Goal: Check status: Check status

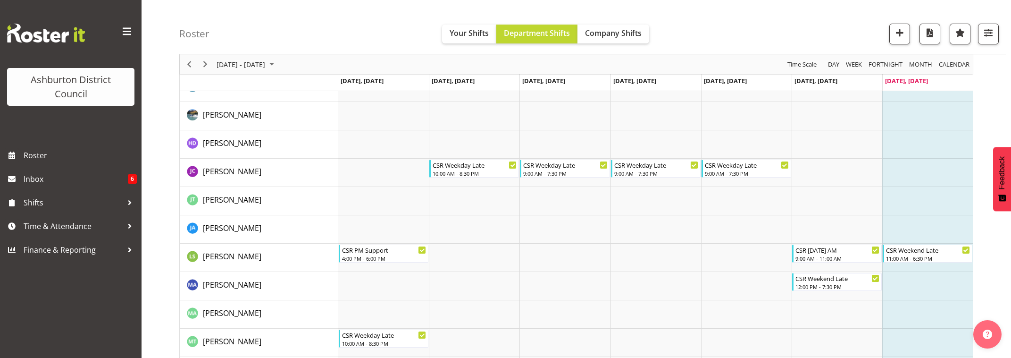
scroll to position [181, 0]
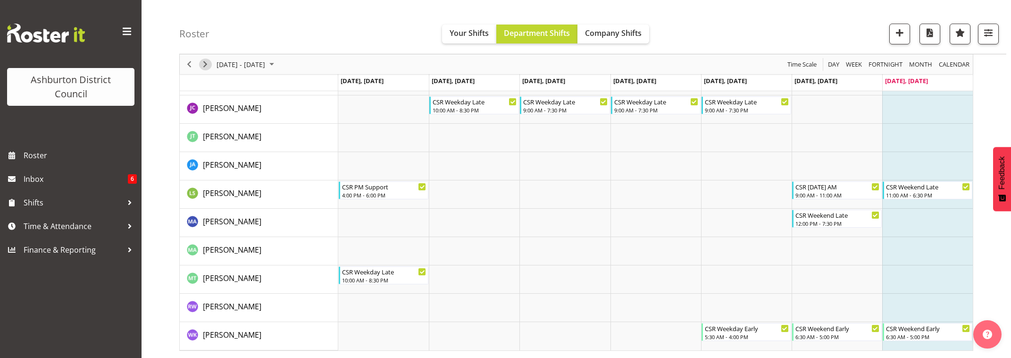
click at [205, 65] on span "Next" at bounding box center [205, 65] width 11 height 12
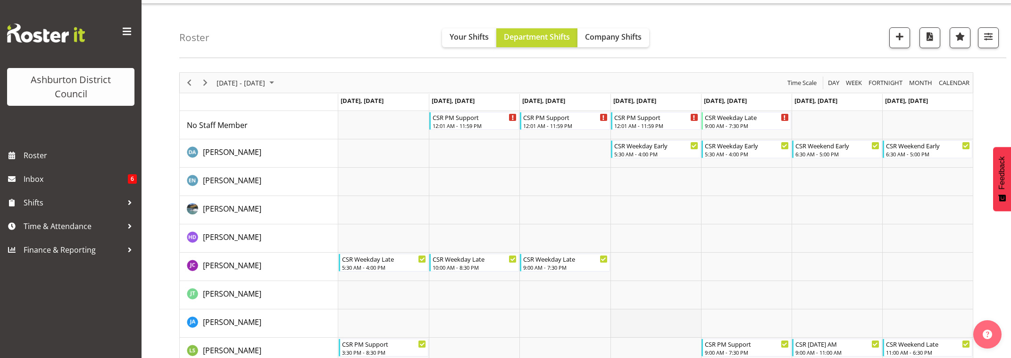
scroll to position [63, 0]
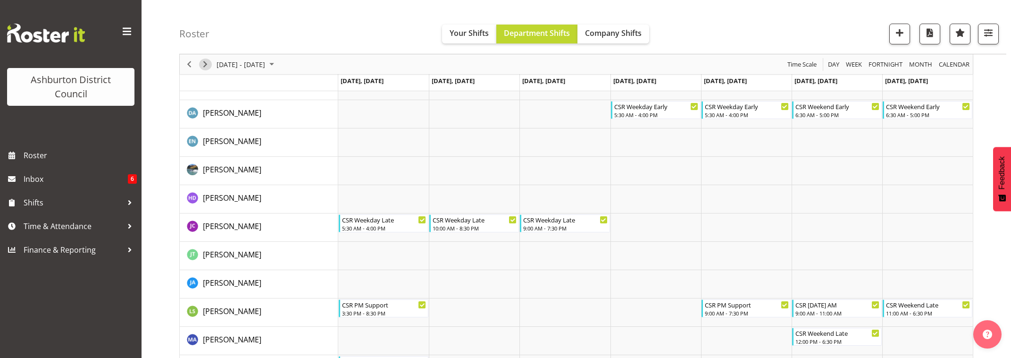
click at [205, 67] on span "Next" at bounding box center [205, 65] width 11 height 12
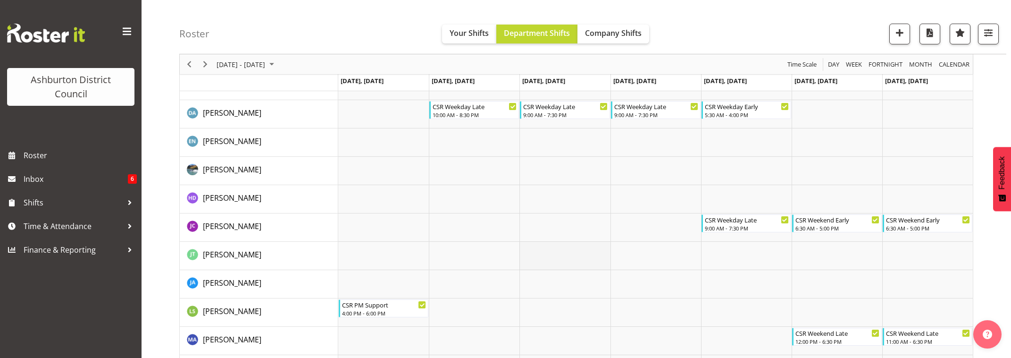
scroll to position [24, 0]
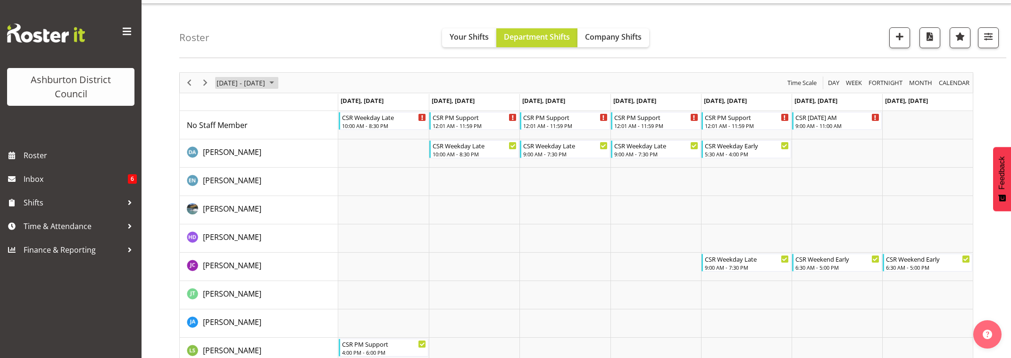
click at [258, 84] on span "[DATE] - [DATE]" at bounding box center [241, 83] width 50 height 12
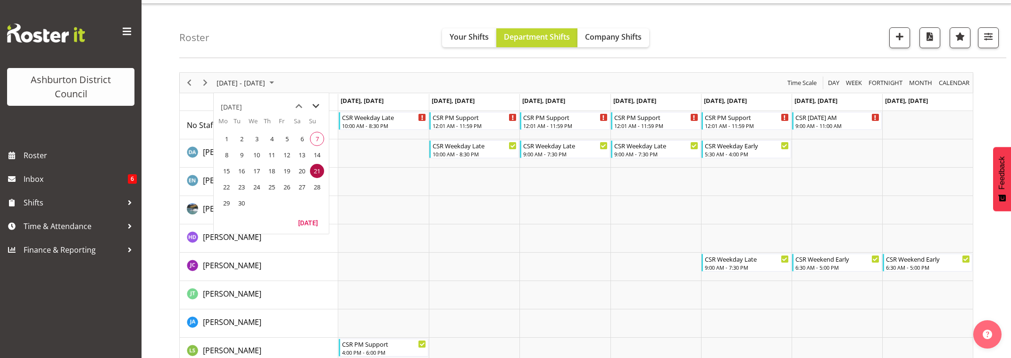
click at [317, 105] on span "next month" at bounding box center [316, 106] width 17 height 17
click at [272, 186] on span "25" at bounding box center [272, 187] width 14 height 14
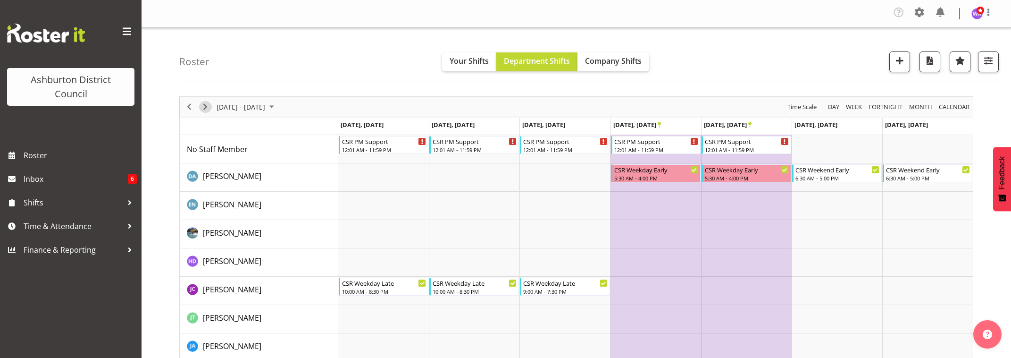
drag, startPoint x: 207, startPoint y: 109, endPoint x: 298, endPoint y: 139, distance: 95.8
click at [207, 109] on span "Next" at bounding box center [205, 107] width 11 height 12
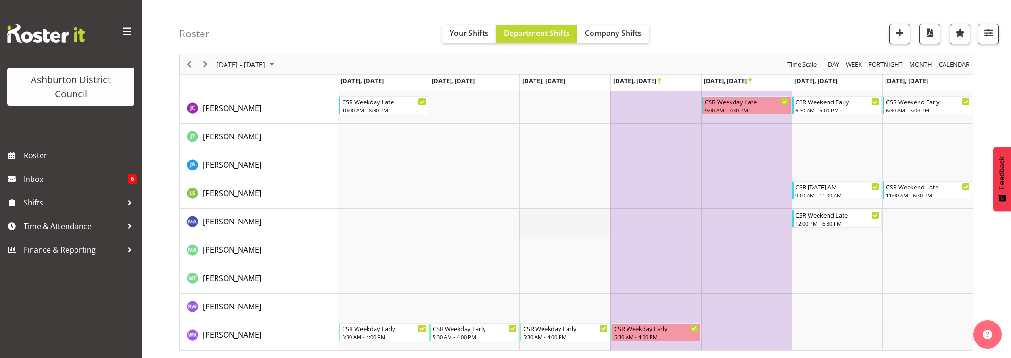
scroll to position [24, 0]
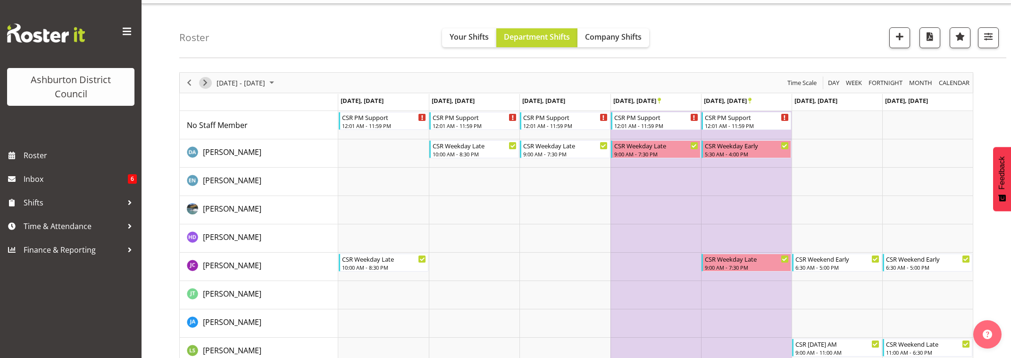
click at [204, 85] on span "Next" at bounding box center [205, 83] width 11 height 12
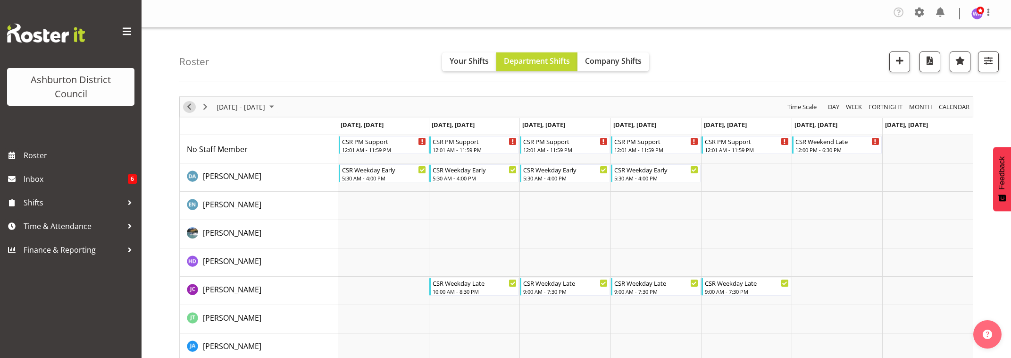
click at [190, 106] on span "Previous" at bounding box center [189, 107] width 11 height 12
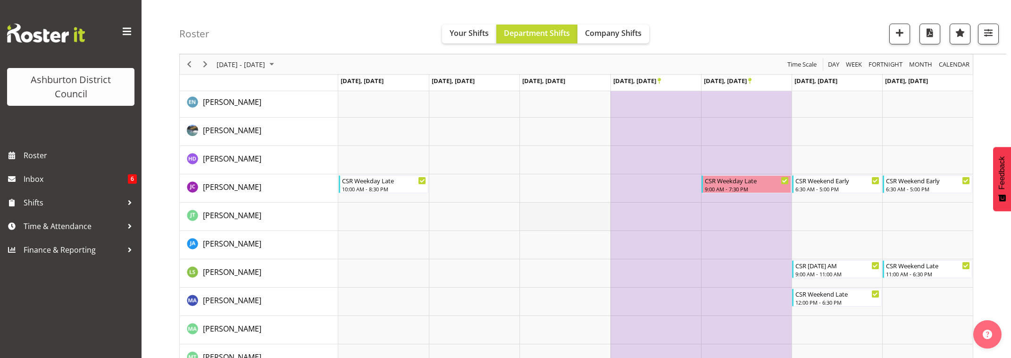
scroll to position [181, 0]
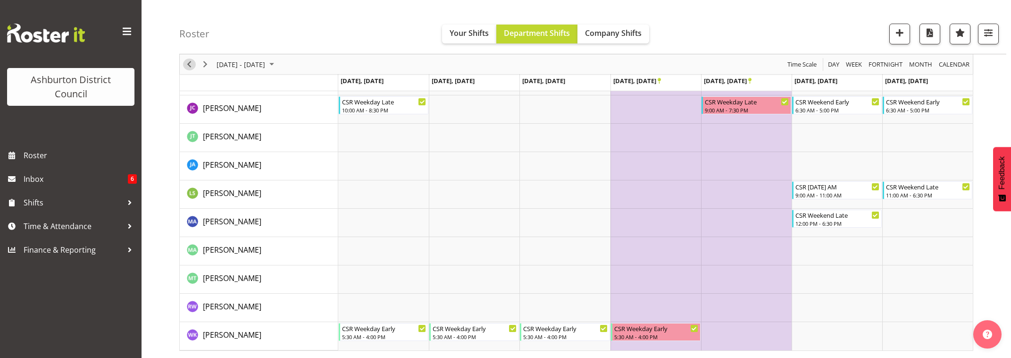
click at [190, 64] on span "Previous" at bounding box center [189, 65] width 11 height 12
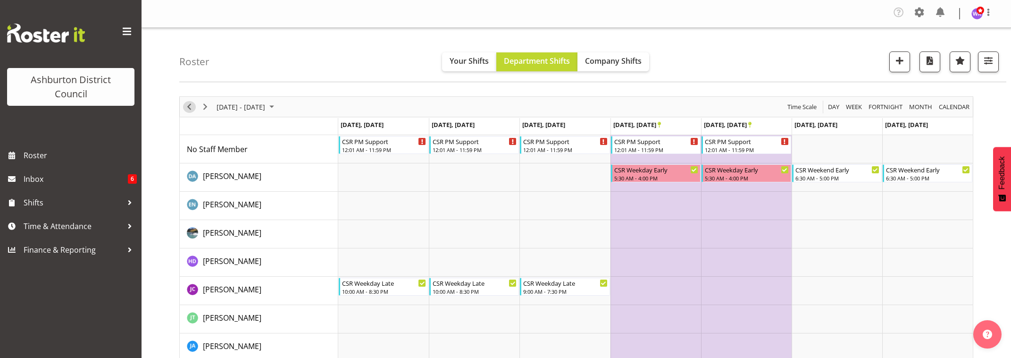
drag, startPoint x: 188, startPoint y: 108, endPoint x: 384, endPoint y: 188, distance: 211.8
click at [190, 108] on span "Previous" at bounding box center [189, 107] width 11 height 12
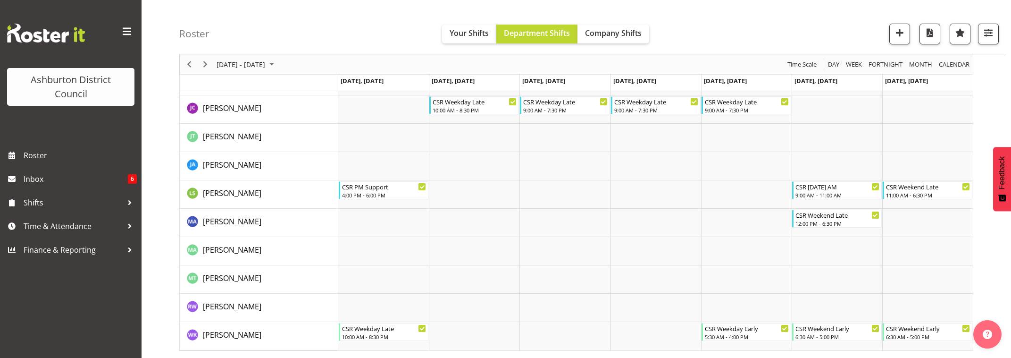
scroll to position [63, 0]
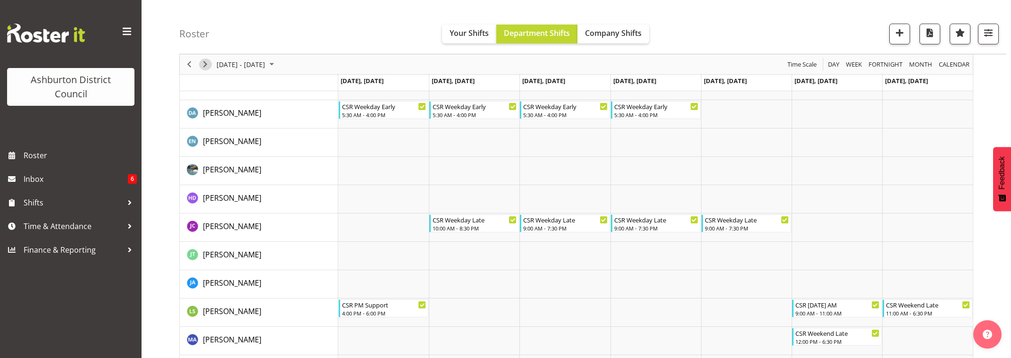
click at [204, 66] on span "Next" at bounding box center [205, 65] width 11 height 12
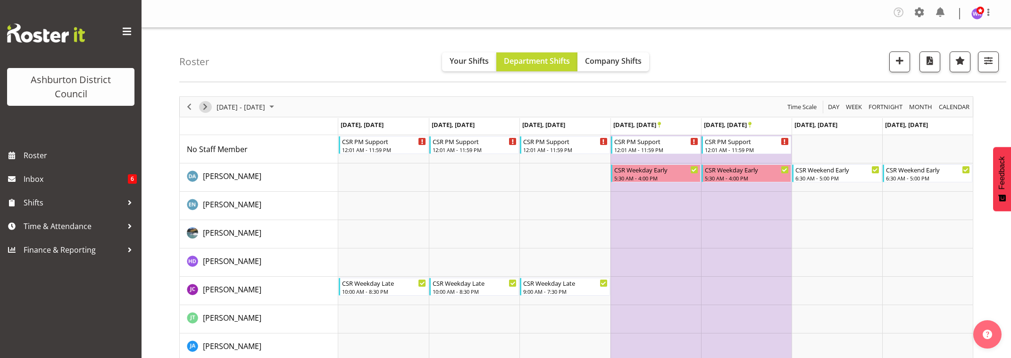
click at [206, 109] on span "Next" at bounding box center [205, 107] width 11 height 12
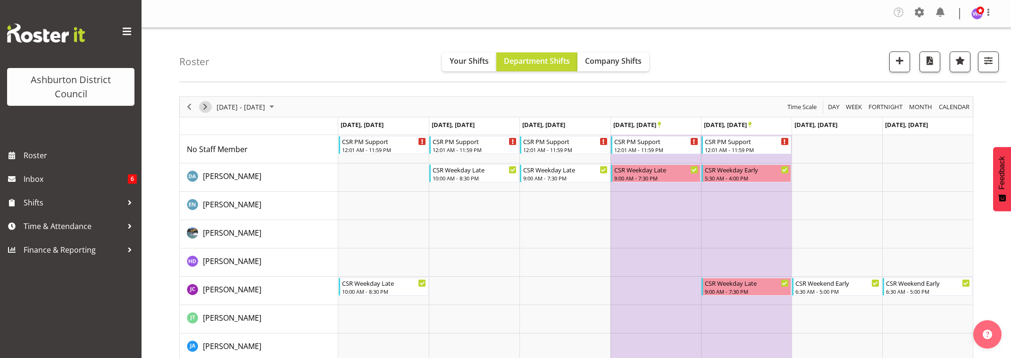
drag, startPoint x: 207, startPoint y: 107, endPoint x: 227, endPoint y: 115, distance: 21.2
click at [207, 107] on span "Next" at bounding box center [205, 107] width 11 height 12
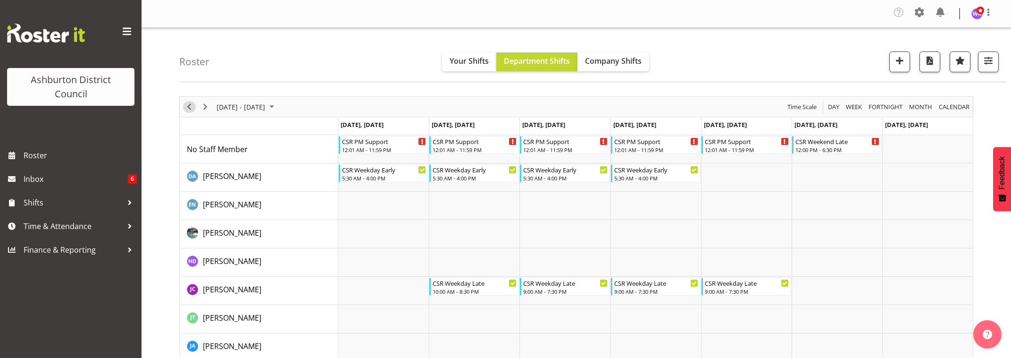
click at [189, 108] on span "Previous" at bounding box center [189, 107] width 11 height 12
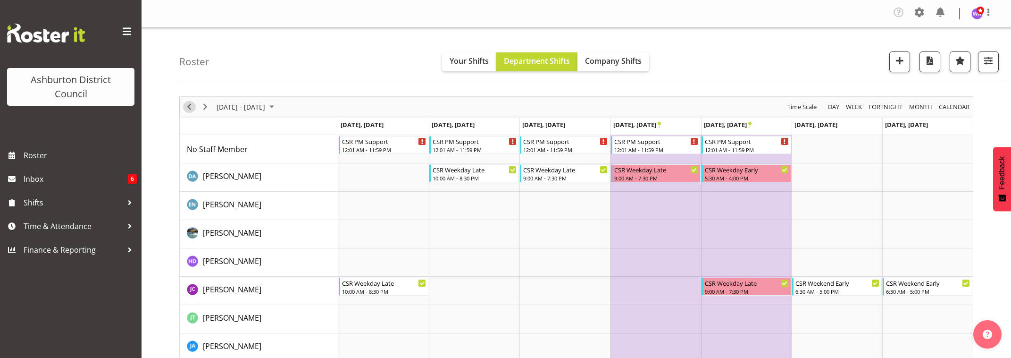
drag, startPoint x: 187, startPoint y: 106, endPoint x: 195, endPoint y: 107, distance: 8.1
click at [187, 106] on span "Previous" at bounding box center [189, 107] width 11 height 12
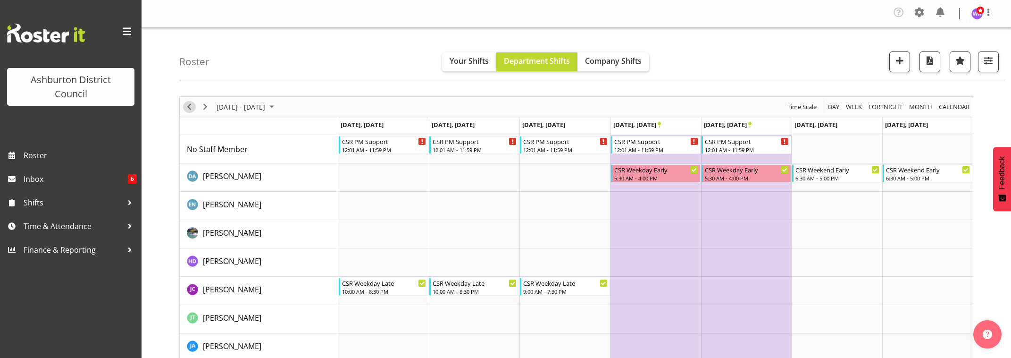
click at [188, 106] on span "Previous" at bounding box center [189, 107] width 11 height 12
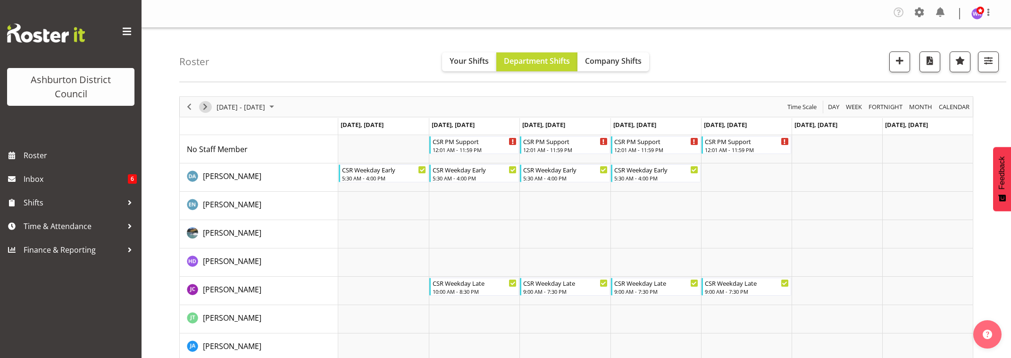
click at [204, 107] on span "Next" at bounding box center [205, 107] width 11 height 12
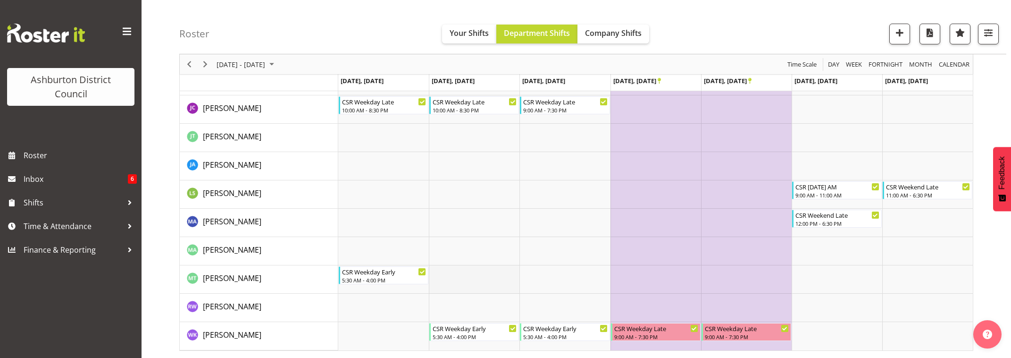
scroll to position [142, 0]
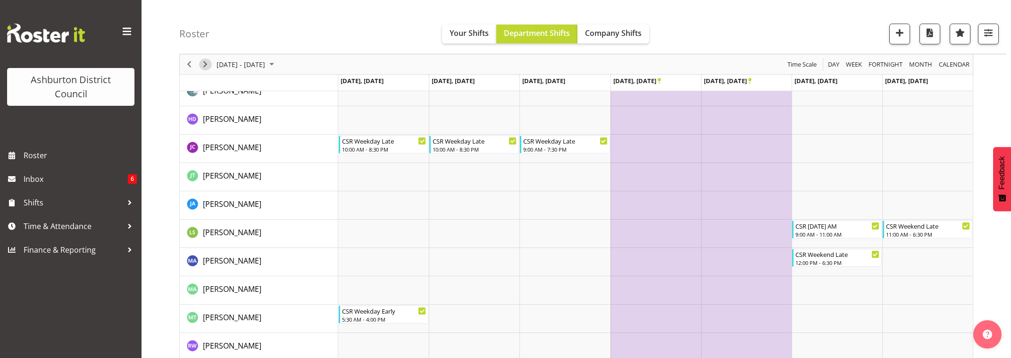
click at [204, 65] on span "Next" at bounding box center [205, 65] width 11 height 12
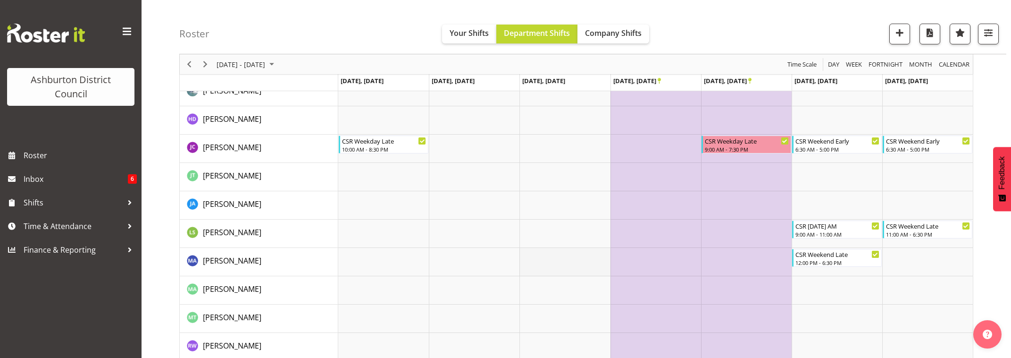
scroll to position [181, 0]
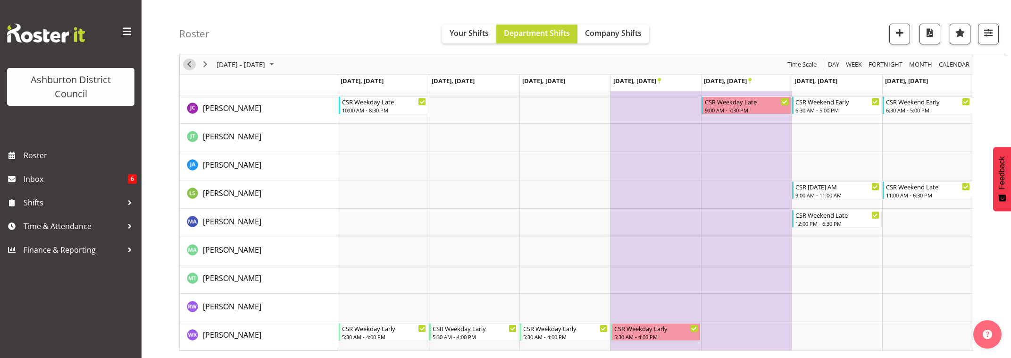
click at [191, 64] on span "Previous" at bounding box center [189, 65] width 11 height 12
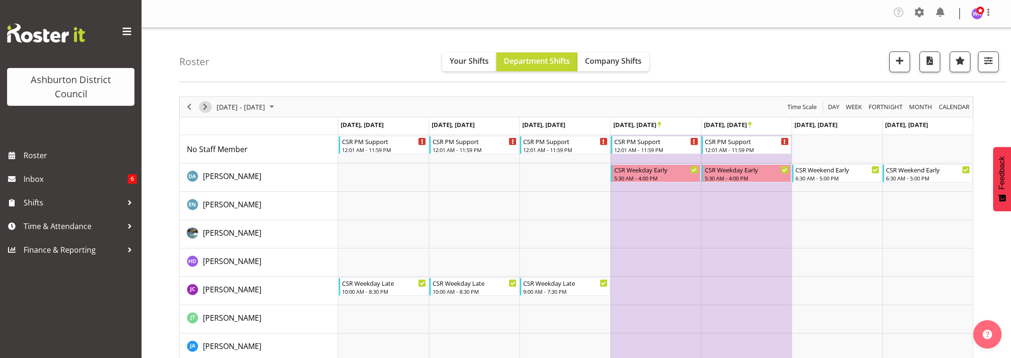
click at [205, 106] on span "Next" at bounding box center [205, 107] width 11 height 12
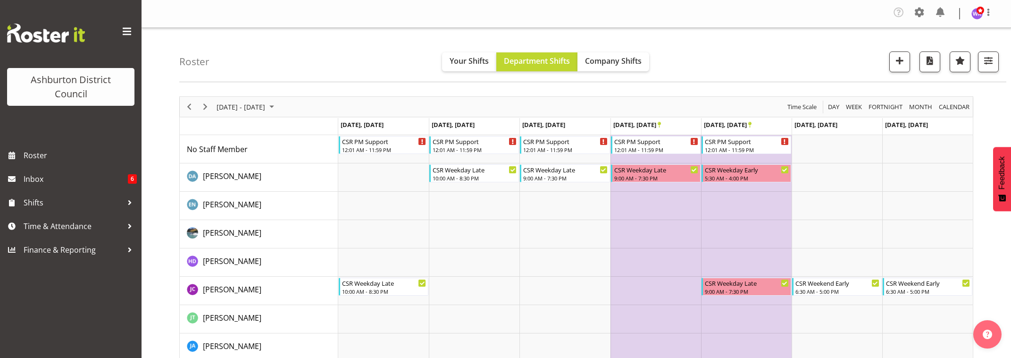
scroll to position [79, 0]
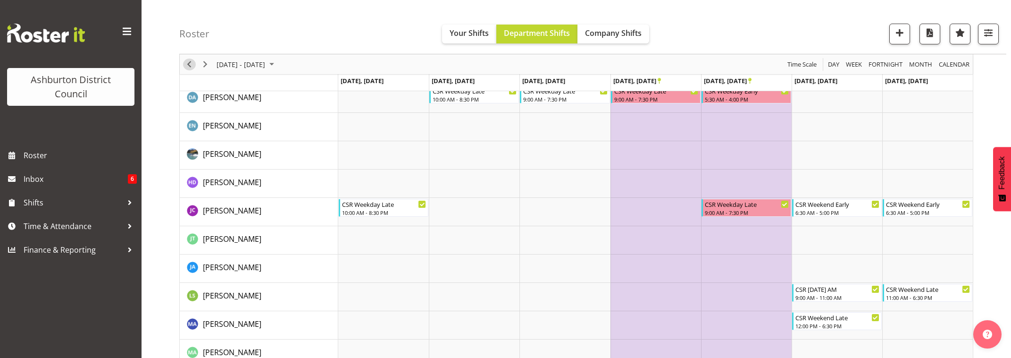
drag, startPoint x: 190, startPoint y: 64, endPoint x: 544, endPoint y: 250, distance: 399.6
click at [190, 64] on span "Previous" at bounding box center [189, 65] width 11 height 12
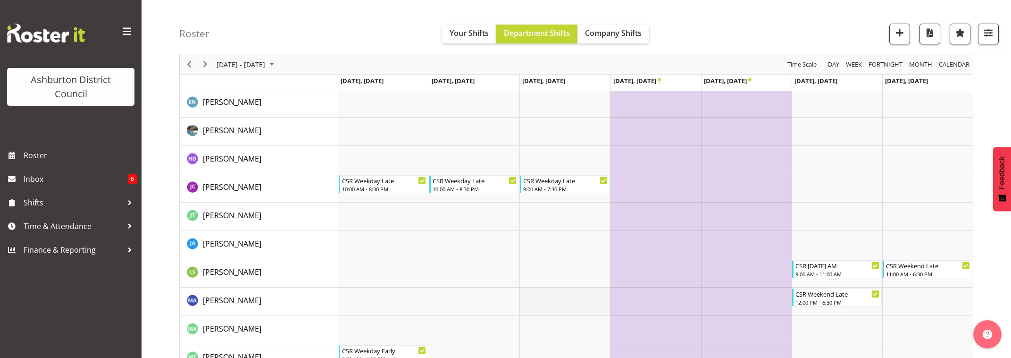
scroll to position [181, 0]
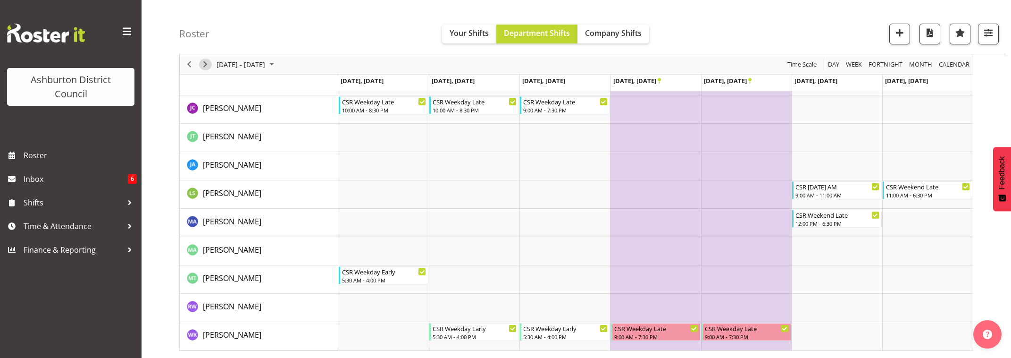
click at [202, 64] on span "Next" at bounding box center [205, 65] width 11 height 12
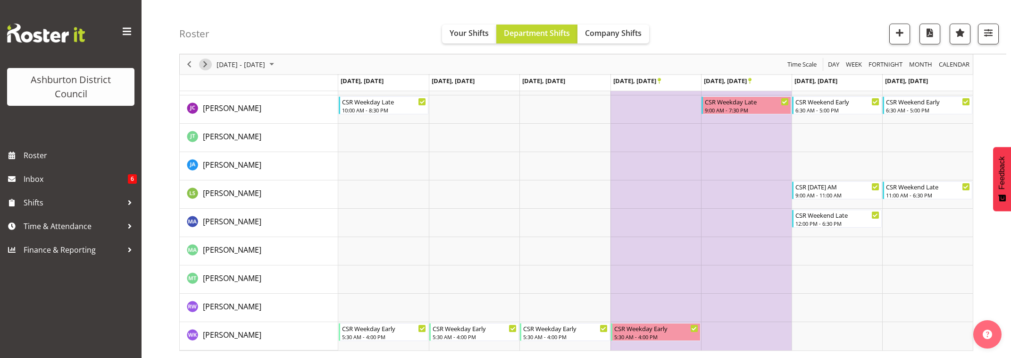
click at [206, 66] on span "Next" at bounding box center [205, 65] width 11 height 12
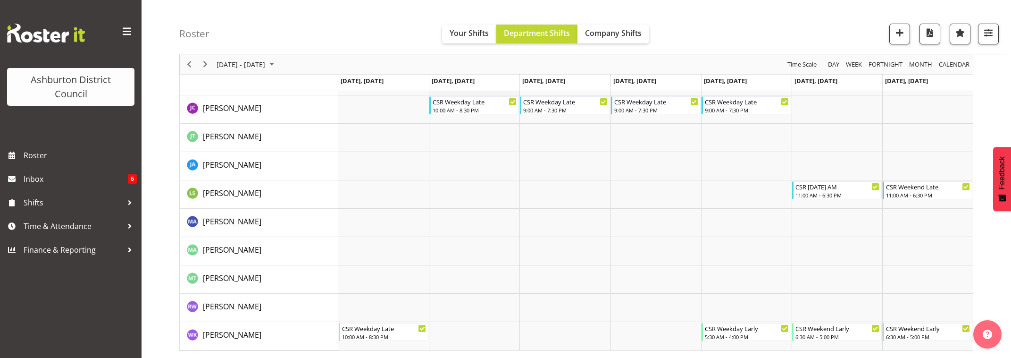
scroll to position [24, 0]
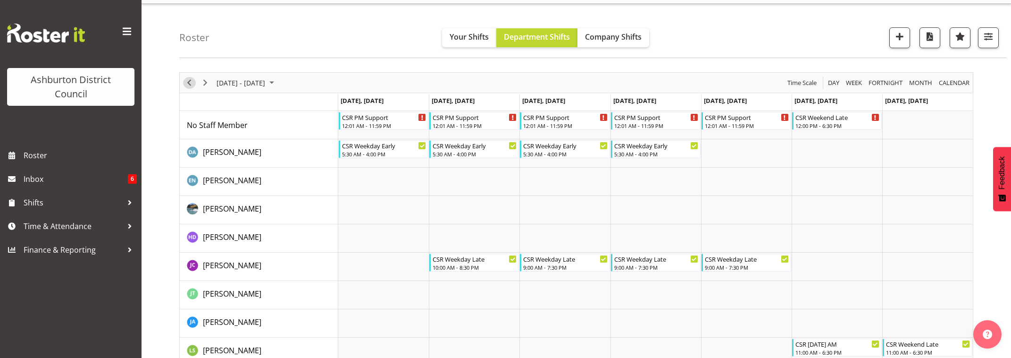
drag, startPoint x: 190, startPoint y: 81, endPoint x: 289, endPoint y: 108, distance: 102.2
click at [190, 81] on span "Previous" at bounding box center [189, 83] width 11 height 12
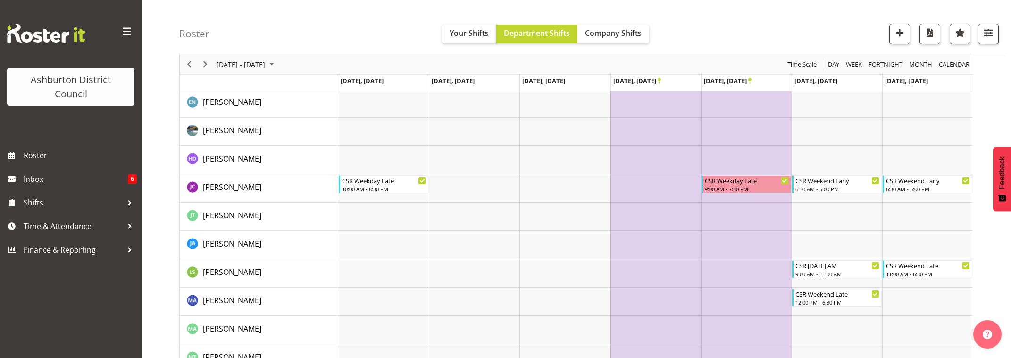
scroll to position [181, 0]
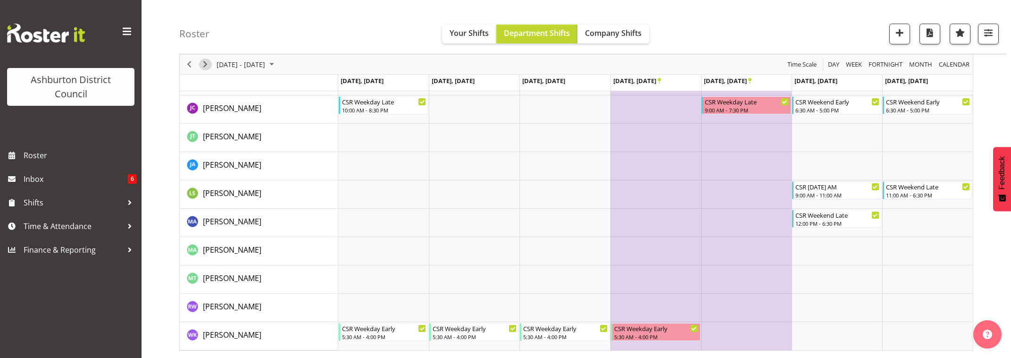
drag, startPoint x: 207, startPoint y: 63, endPoint x: 431, endPoint y: 138, distance: 236.5
click at [212, 67] on div "Timeline Week of January 1, 2026" at bounding box center [205, 64] width 16 height 20
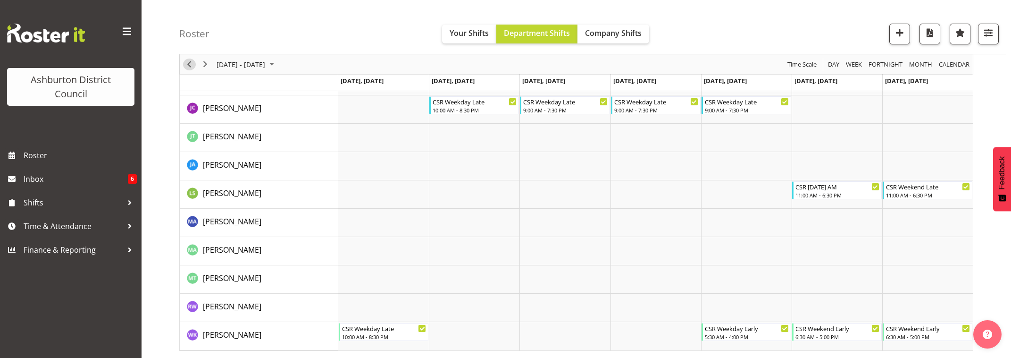
click at [189, 65] on span "Previous" at bounding box center [189, 65] width 11 height 12
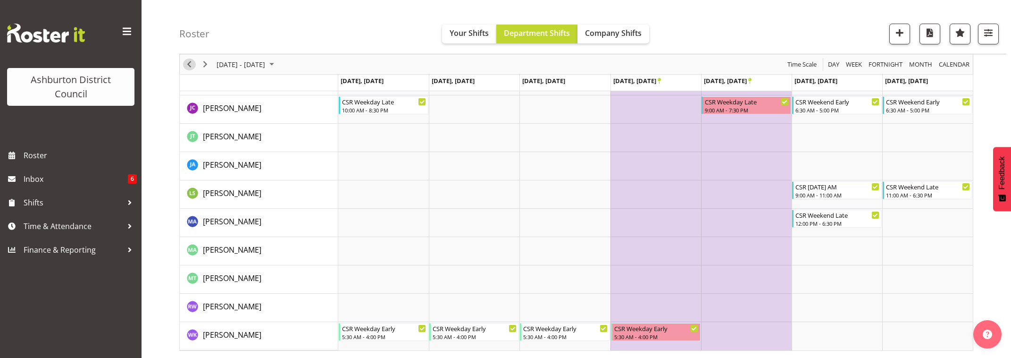
click at [188, 63] on span "Previous" at bounding box center [189, 65] width 11 height 12
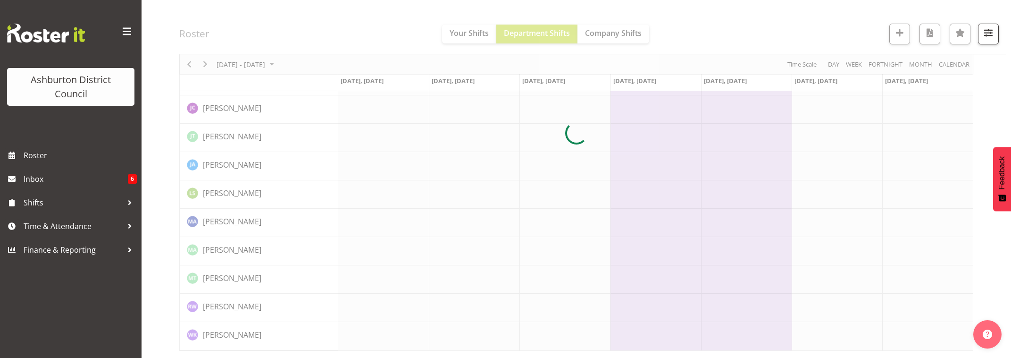
scroll to position [63, 0]
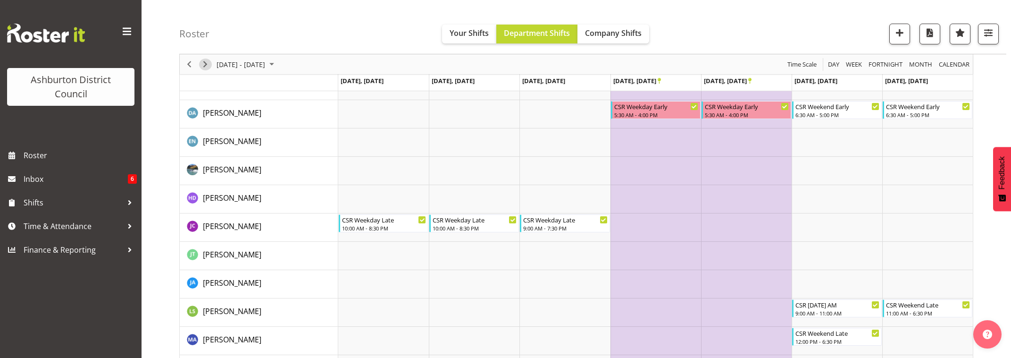
click at [208, 65] on span "Next" at bounding box center [205, 65] width 11 height 12
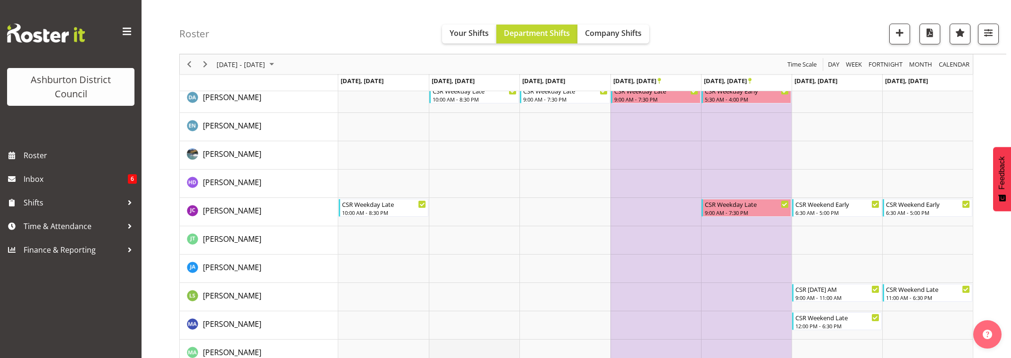
scroll to position [181, 0]
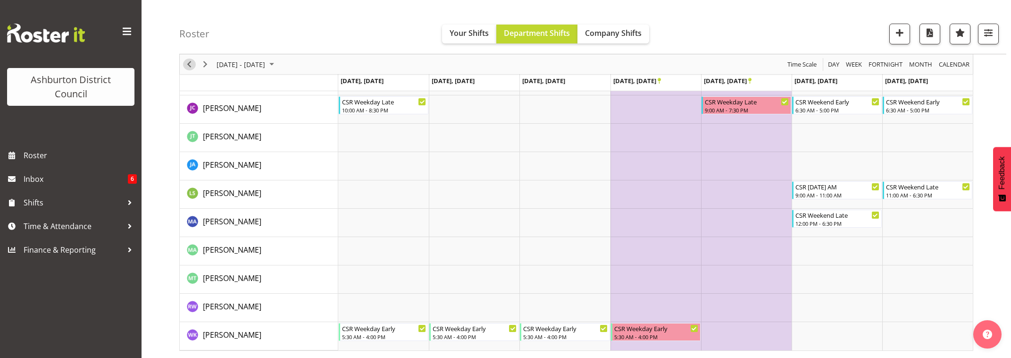
click at [185, 66] on span "Previous" at bounding box center [189, 65] width 11 height 12
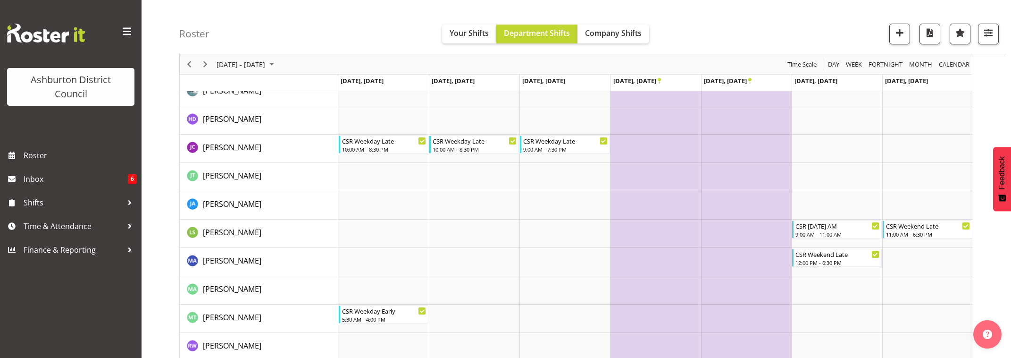
scroll to position [24, 0]
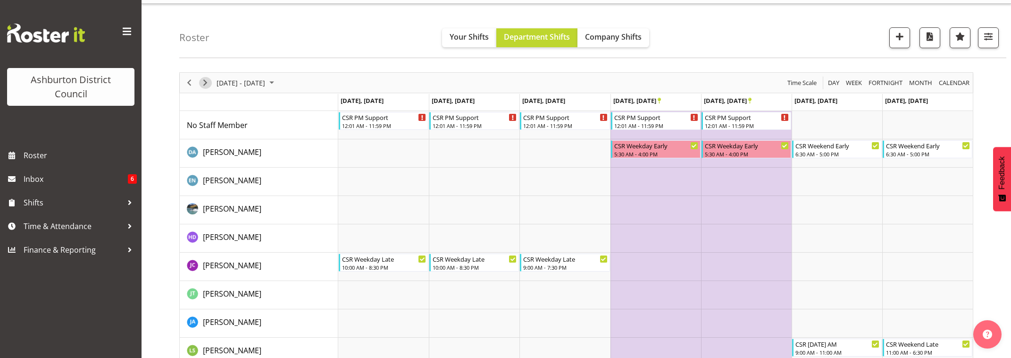
click at [207, 83] on span "Next" at bounding box center [205, 83] width 11 height 12
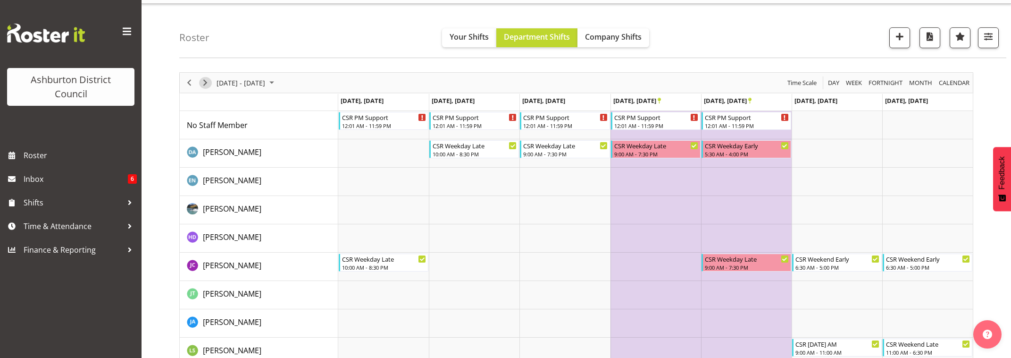
click at [207, 83] on span "Next" at bounding box center [205, 83] width 11 height 12
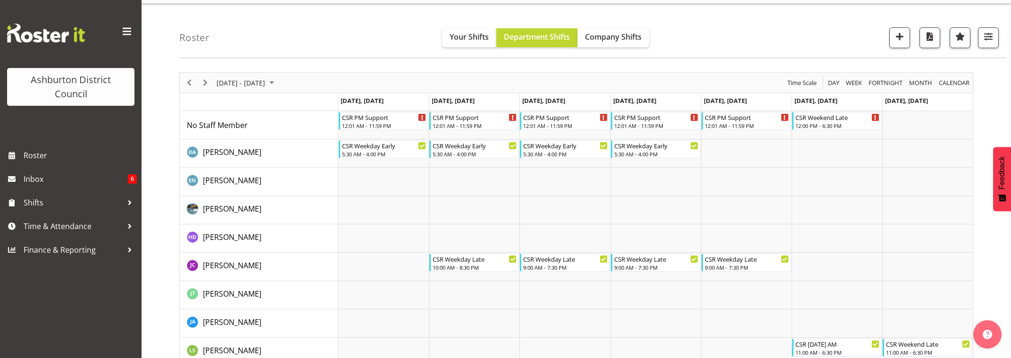
scroll to position [181, 0]
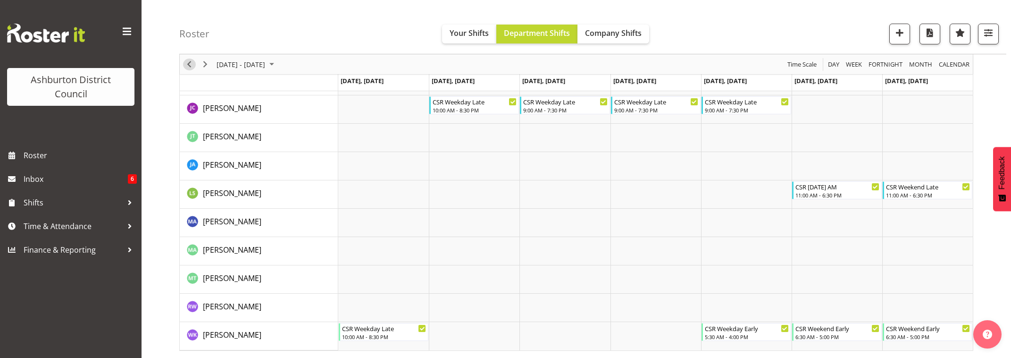
click at [188, 65] on span "Previous" at bounding box center [189, 65] width 11 height 12
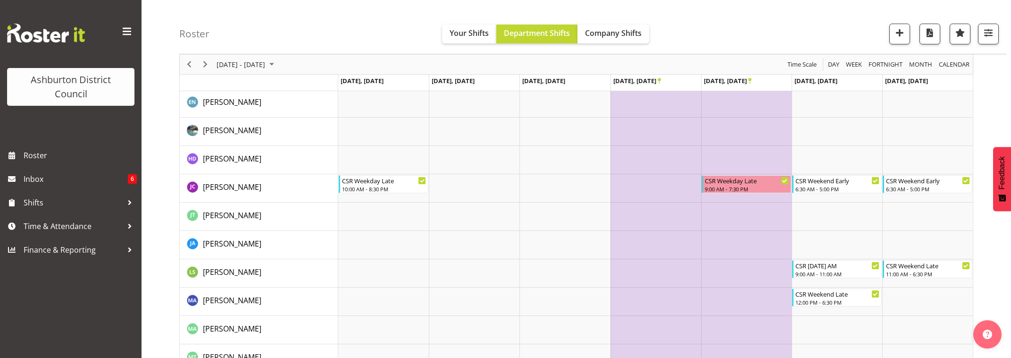
scroll to position [63, 0]
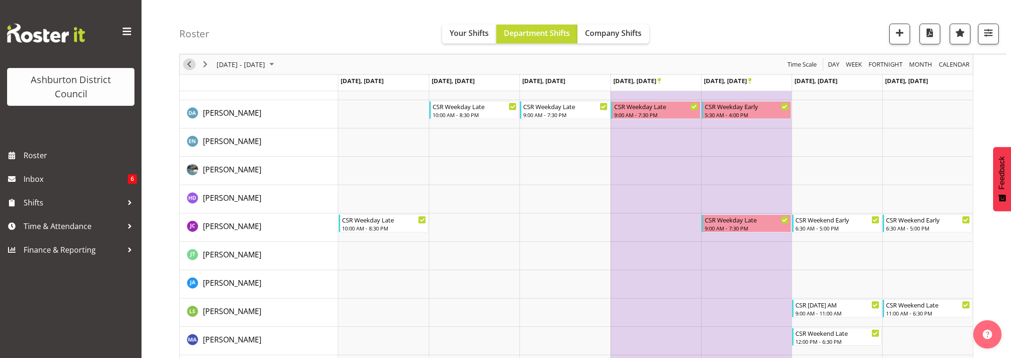
click at [189, 65] on span "Previous" at bounding box center [189, 65] width 11 height 12
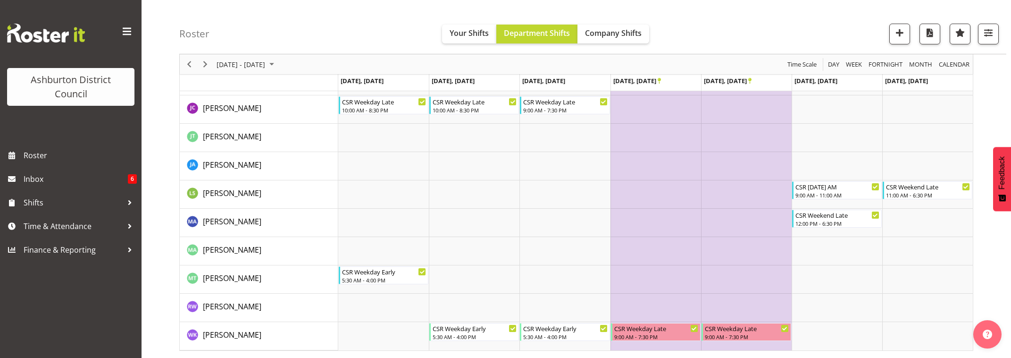
scroll to position [24, 0]
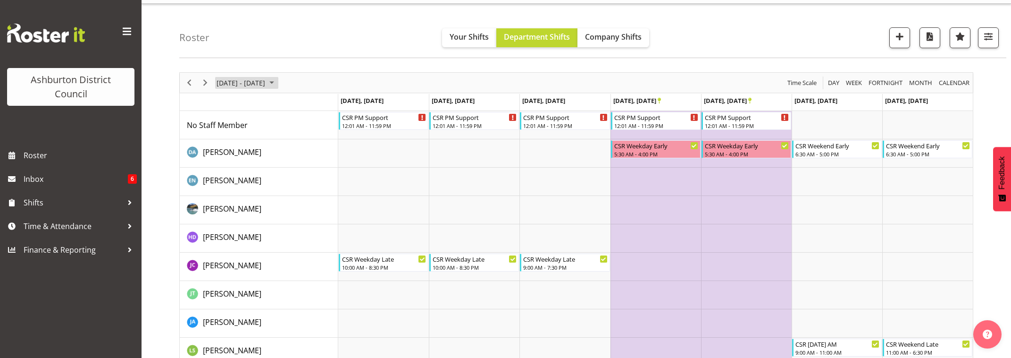
click at [251, 81] on span "[DATE] - [DATE]" at bounding box center [241, 83] width 50 height 12
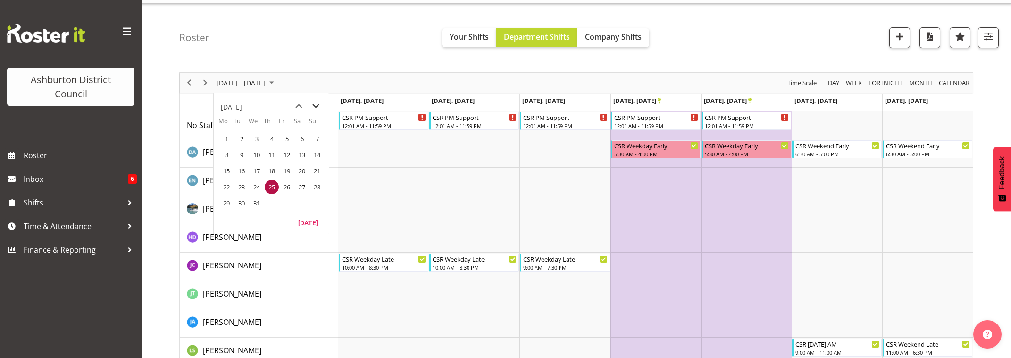
click at [312, 102] on span "next month" at bounding box center [316, 106] width 17 height 17
click at [225, 171] on span "12" at bounding box center [226, 171] width 14 height 14
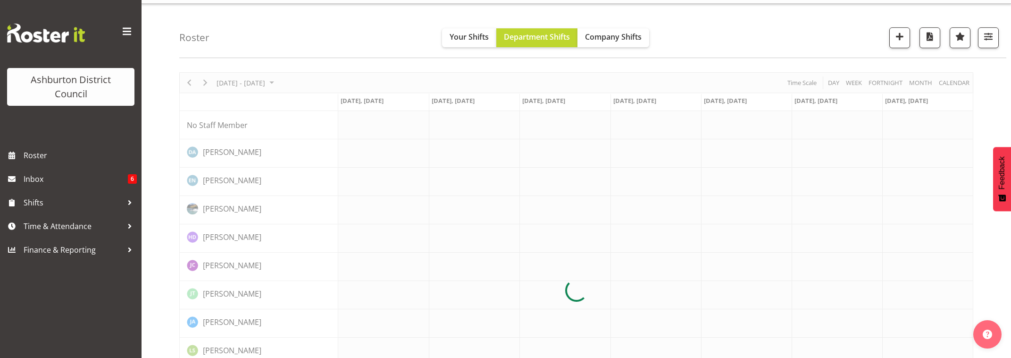
scroll to position [142, 0]
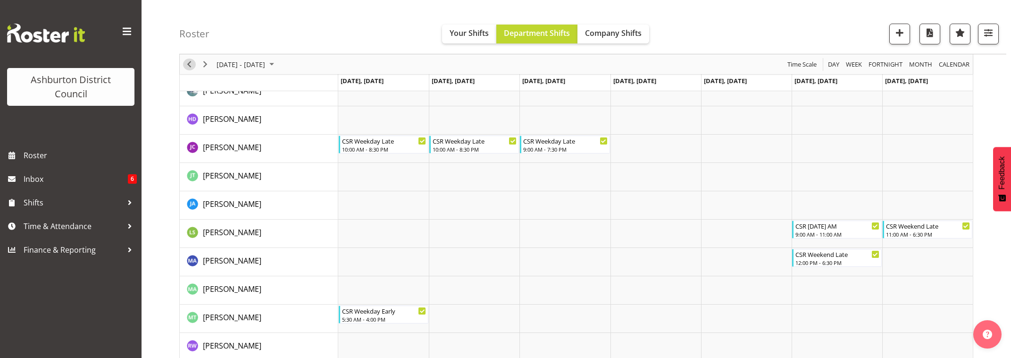
drag, startPoint x: 187, startPoint y: 66, endPoint x: 204, endPoint y: 67, distance: 16.6
click at [187, 66] on span "Previous" at bounding box center [189, 65] width 11 height 12
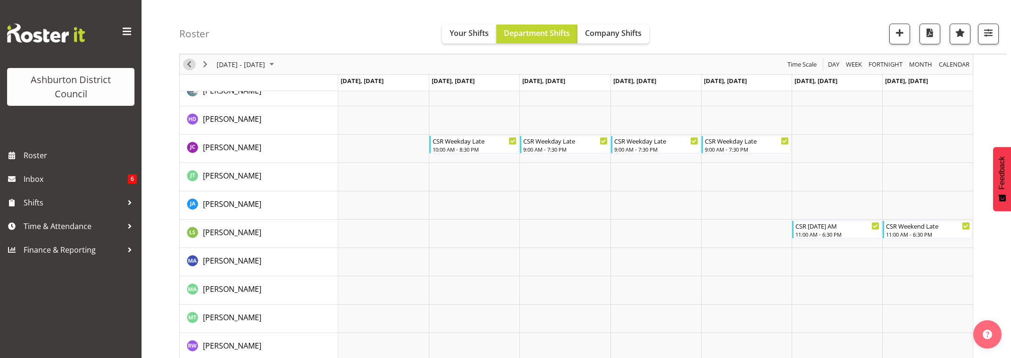
drag, startPoint x: 188, startPoint y: 65, endPoint x: 360, endPoint y: 143, distance: 188.6
click at [191, 66] on span "Previous" at bounding box center [189, 65] width 11 height 12
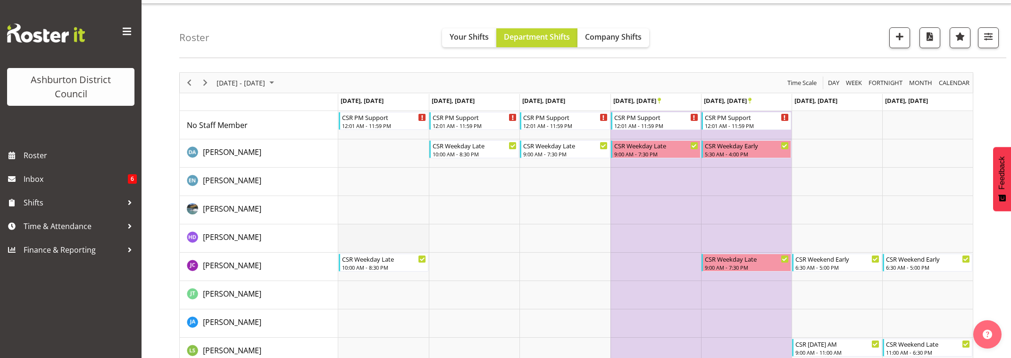
scroll to position [102, 0]
